Goal: Task Accomplishment & Management: Use online tool/utility

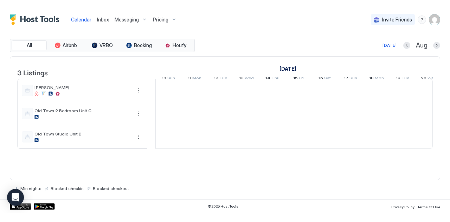
scroll to position [0, 391]
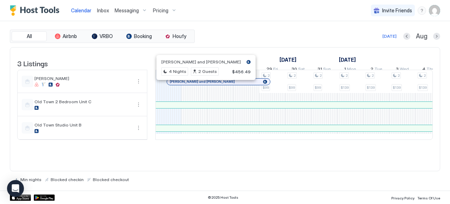
click at [202, 84] on div at bounding box center [202, 82] width 6 height 6
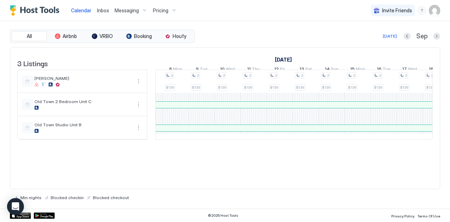
scroll to position [0, 799]
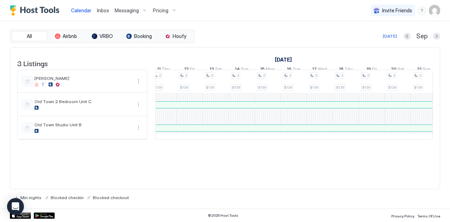
click at [101, 11] on span "Inbox" at bounding box center [103, 10] width 12 height 6
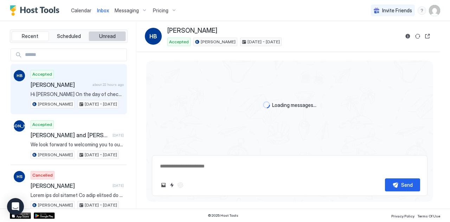
type textarea "*"
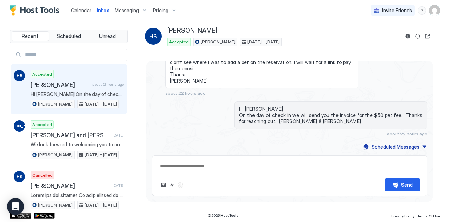
click at [81, 9] on span "Calendar" at bounding box center [81, 10] width 20 height 6
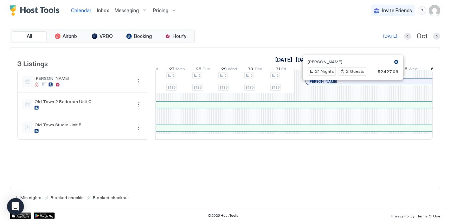
click at [349, 84] on div at bounding box center [350, 82] width 6 height 6
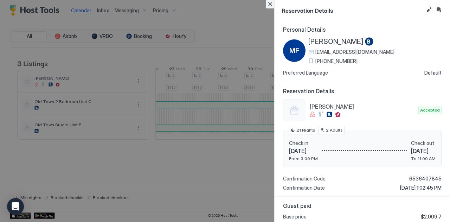
click at [271, 4] on button "Close" at bounding box center [270, 4] width 8 height 8
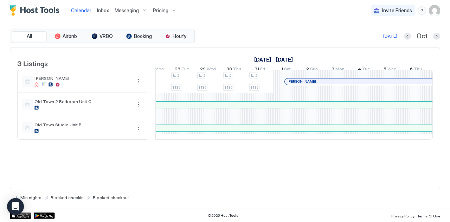
click at [369, 84] on div at bounding box center [370, 82] width 6 height 6
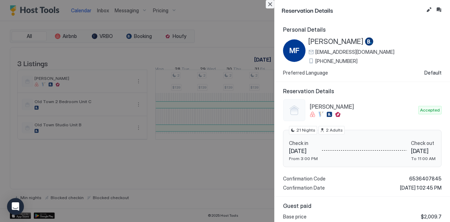
click at [271, 5] on button "Close" at bounding box center [270, 4] width 8 height 8
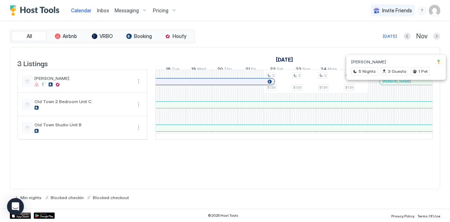
click at [394, 84] on div at bounding box center [395, 82] width 6 height 6
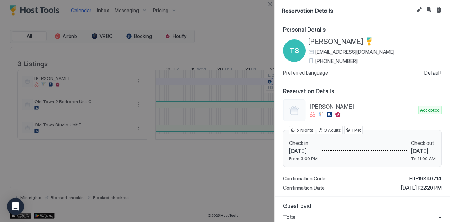
click at [394, 86] on div "Reservation Details Catalina Condo Accepted Check in [DATE] From 3:00 PM Check …" at bounding box center [362, 139] width 175 height 115
click at [271, 2] on button "Close" at bounding box center [270, 4] width 8 height 8
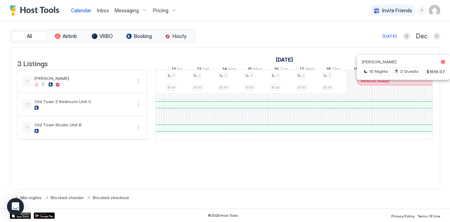
click at [403, 84] on div at bounding box center [404, 82] width 6 height 6
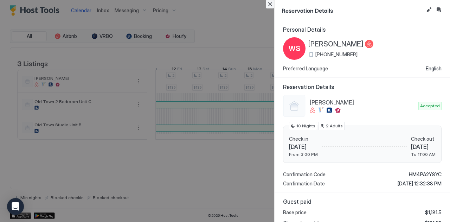
click at [270, 4] on button "Close" at bounding box center [270, 4] width 8 height 8
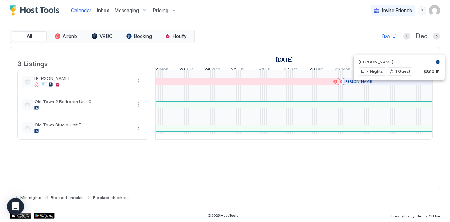
click at [397, 84] on div at bounding box center [397, 82] width 6 height 6
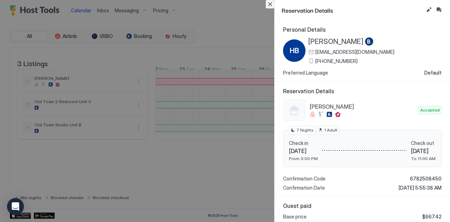
click at [271, 4] on button "Close" at bounding box center [270, 4] width 8 height 8
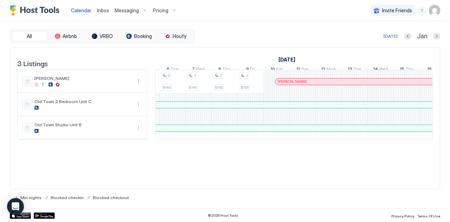
click at [345, 84] on div at bounding box center [346, 82] width 6 height 6
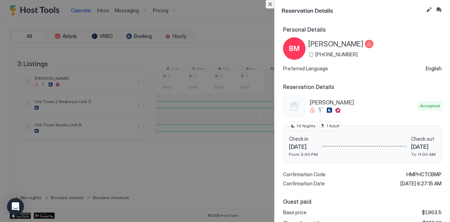
click at [272, 5] on button "Close" at bounding box center [270, 4] width 8 height 8
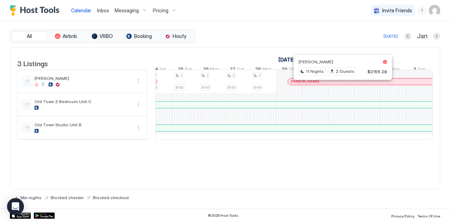
click at [340, 84] on div at bounding box center [340, 82] width 6 height 6
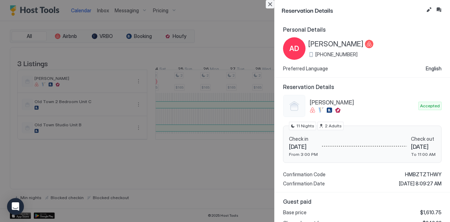
click at [270, 3] on button "Close" at bounding box center [270, 4] width 8 height 8
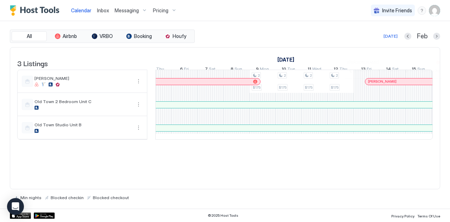
click at [403, 84] on div at bounding box center [404, 82] width 6 height 6
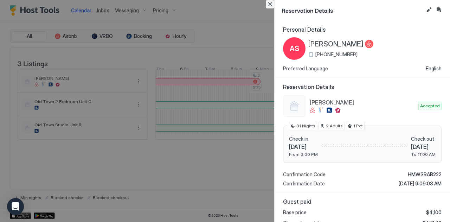
click at [273, 3] on button "Close" at bounding box center [270, 4] width 8 height 8
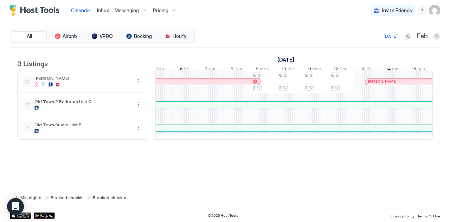
scroll to position [0, 524]
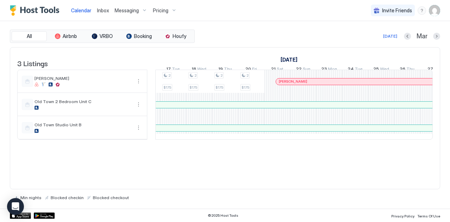
click at [309, 84] on div at bounding box center [309, 82] width 6 height 6
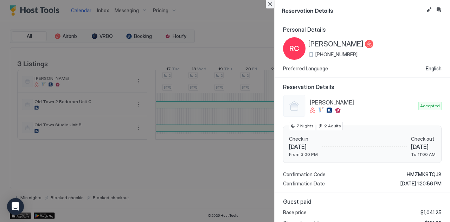
click at [271, 2] on button "Close" at bounding box center [270, 4] width 8 height 8
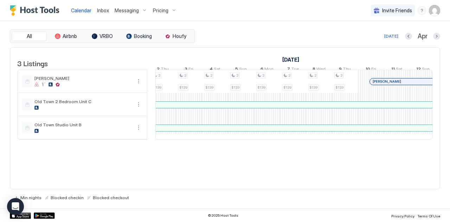
click at [407, 84] on div at bounding box center [408, 82] width 6 height 6
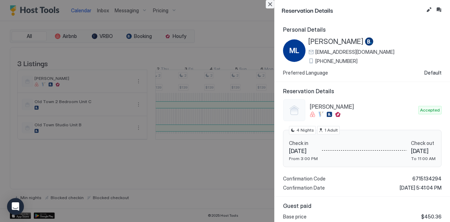
click at [271, 3] on button "Close" at bounding box center [270, 4] width 8 height 8
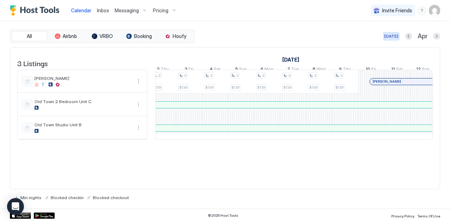
click at [392, 37] on div "[DATE]" at bounding box center [391, 36] width 14 height 6
